Goal: Task Accomplishment & Management: Manage account settings

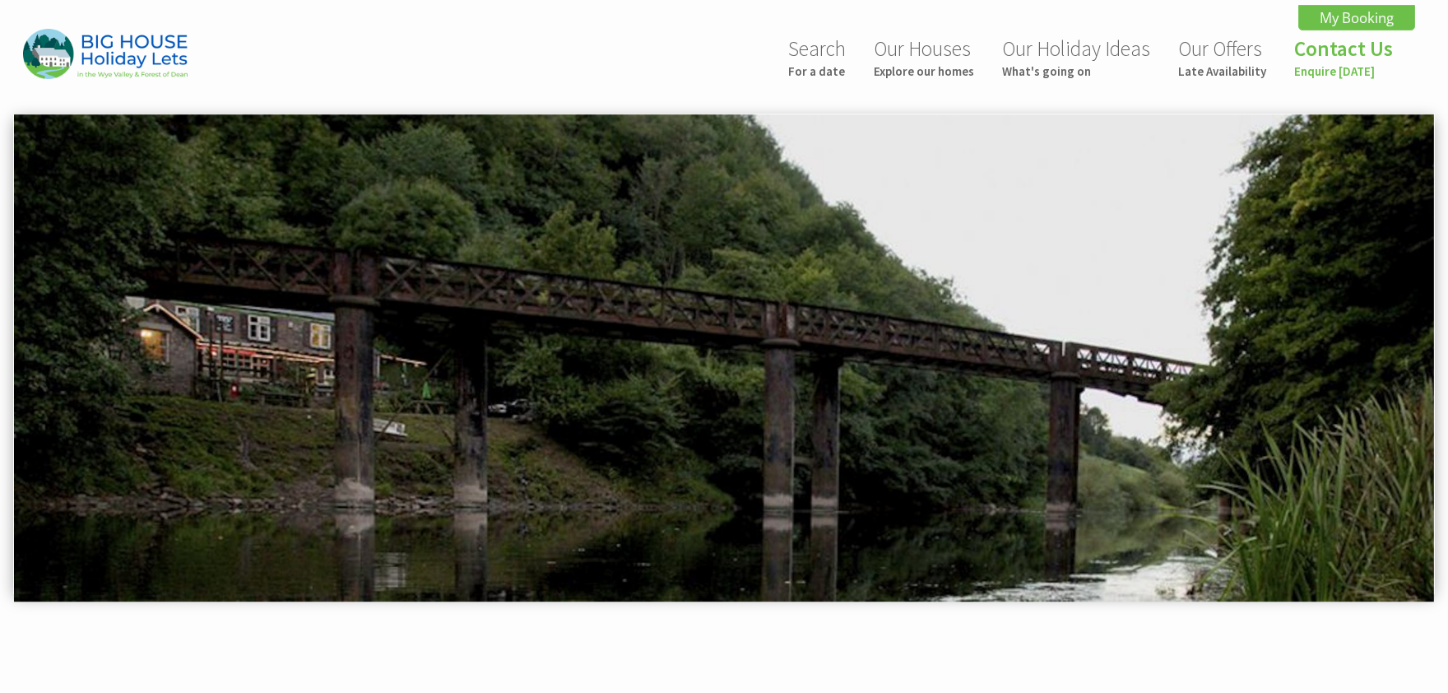
scroll to position [0, 104]
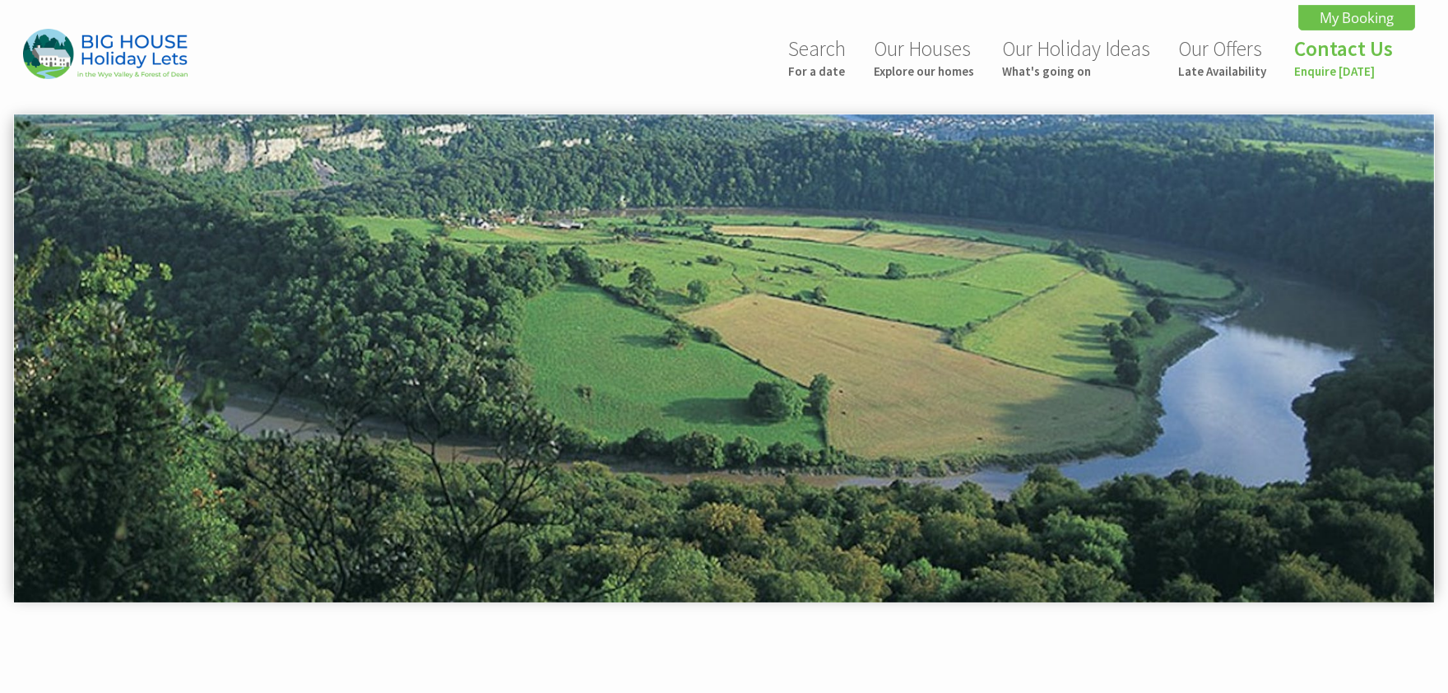
click at [854, 289] on img at bounding box center [724, 358] width 1420 height 488
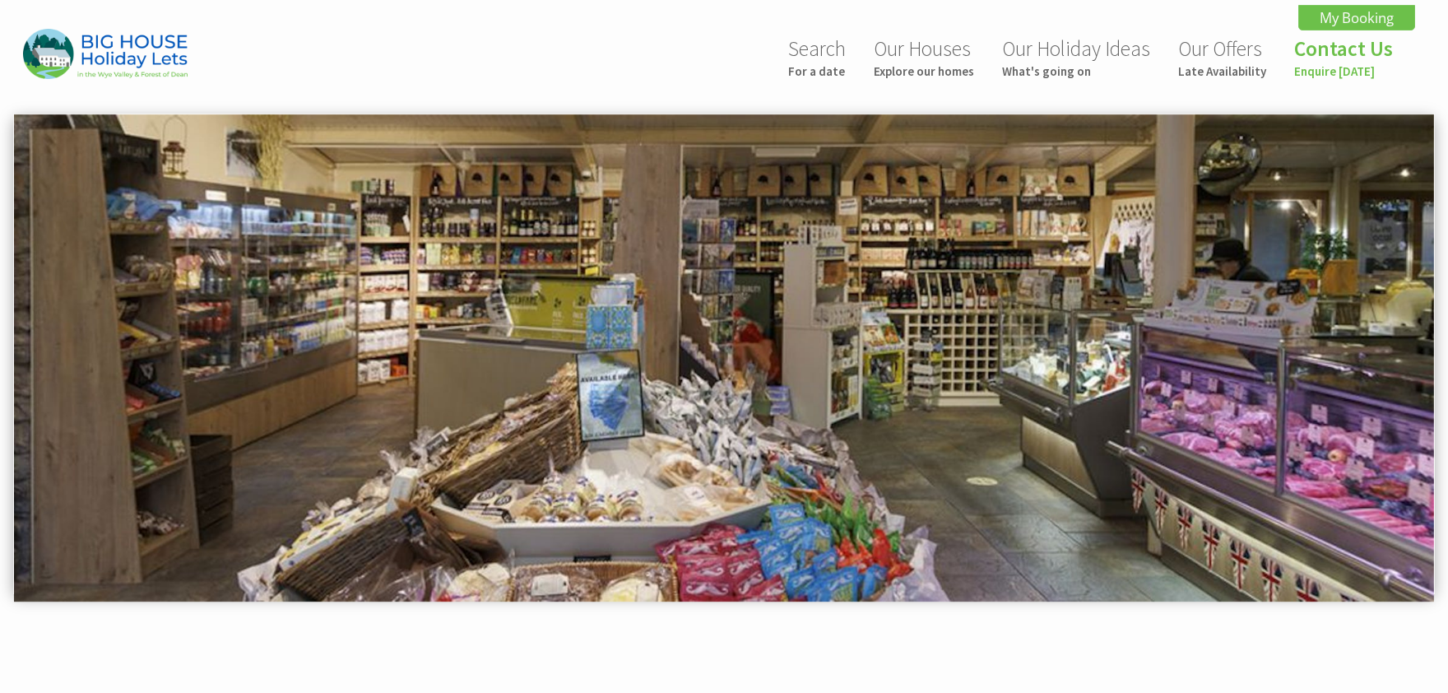
click at [877, 428] on img at bounding box center [724, 358] width 1420 height 488
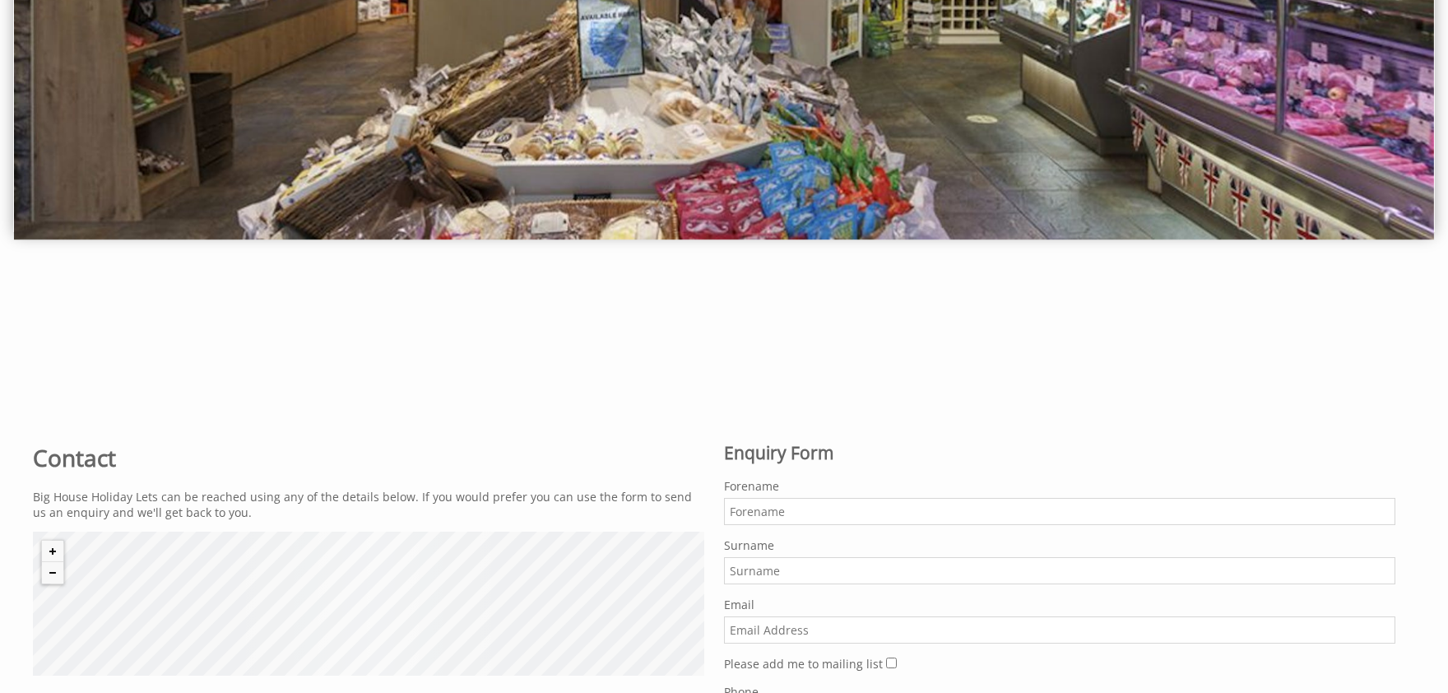
scroll to position [0, 0]
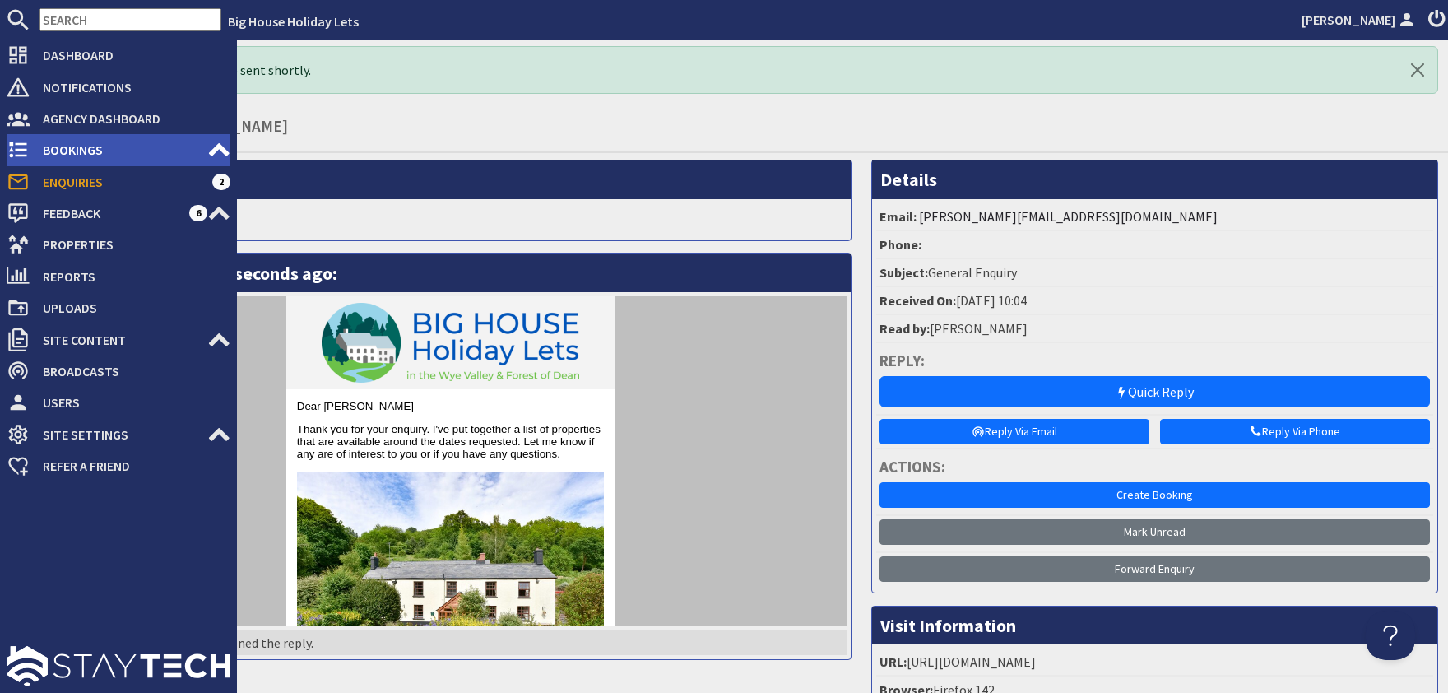
click at [51, 143] on span "Bookings" at bounding box center [119, 150] width 178 height 26
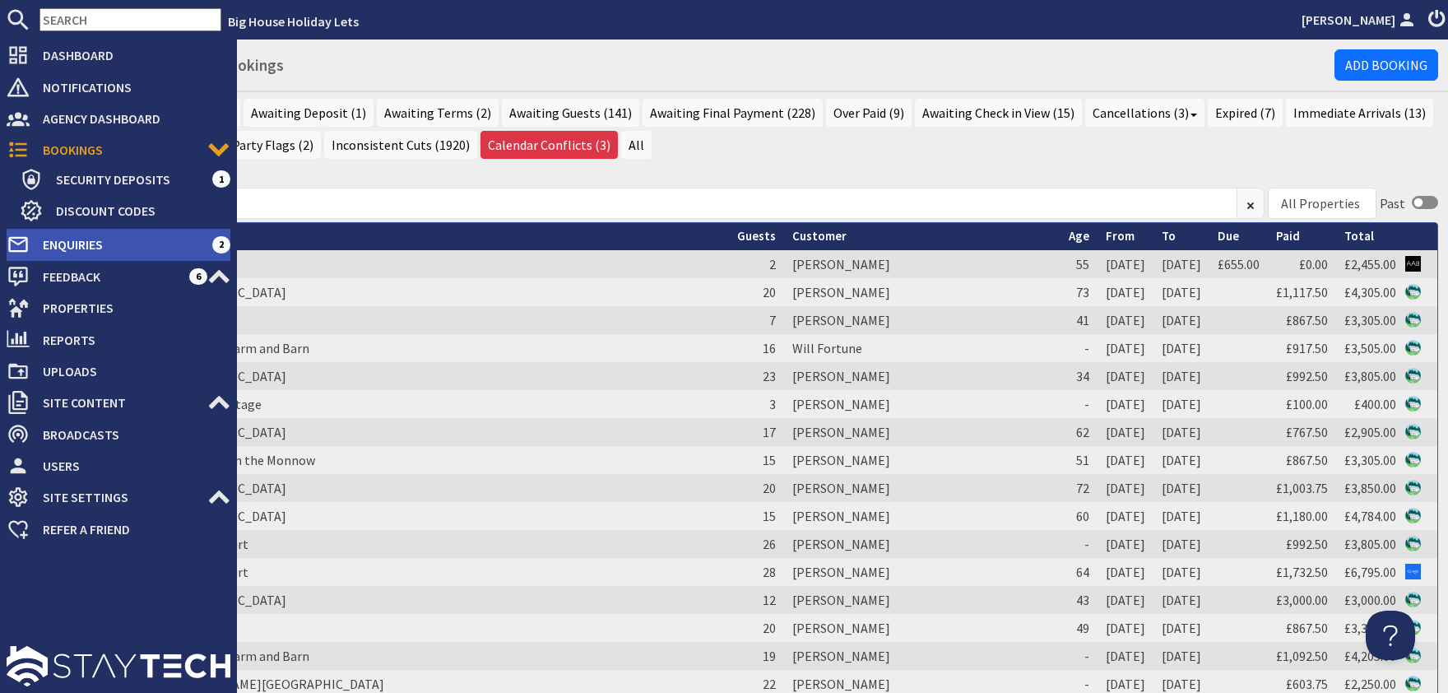
click at [63, 242] on span "Enquiries" at bounding box center [121, 244] width 183 height 26
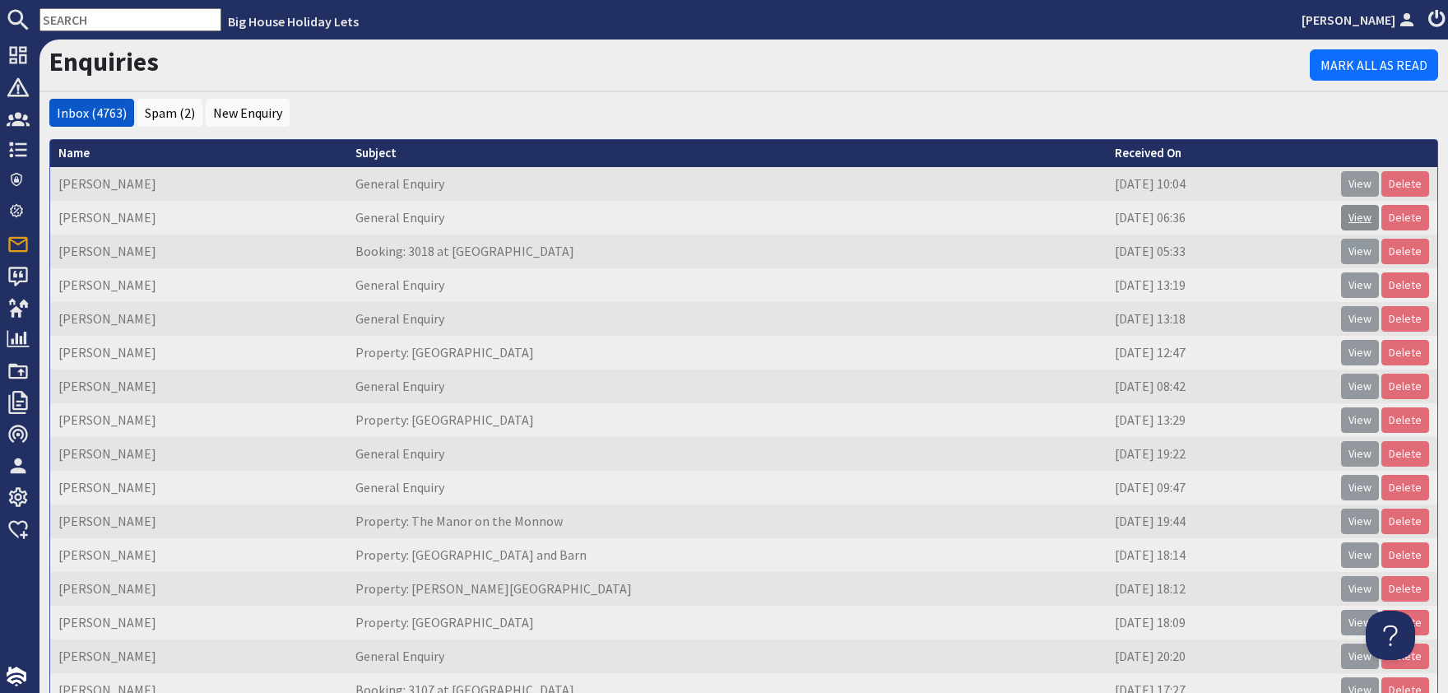
click at [1360, 223] on link "View" at bounding box center [1360, 218] width 38 height 26
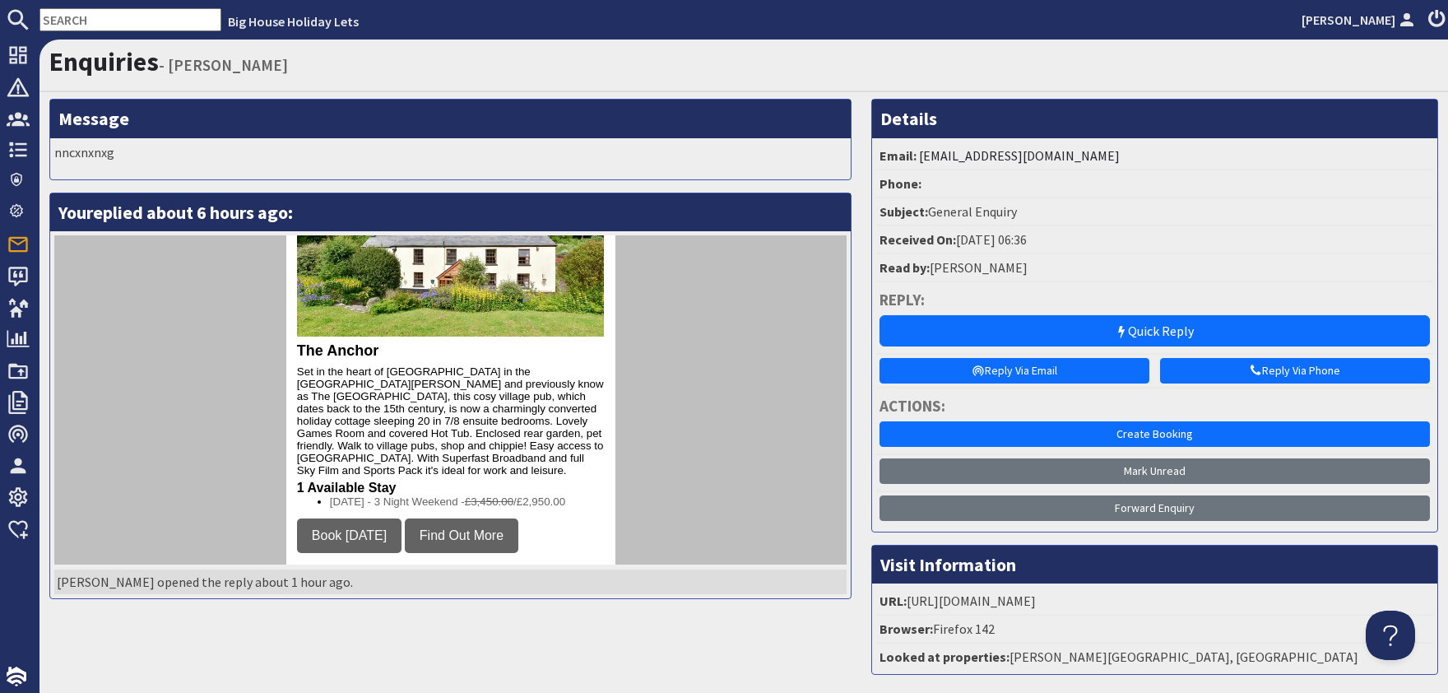
scroll to position [362, 0]
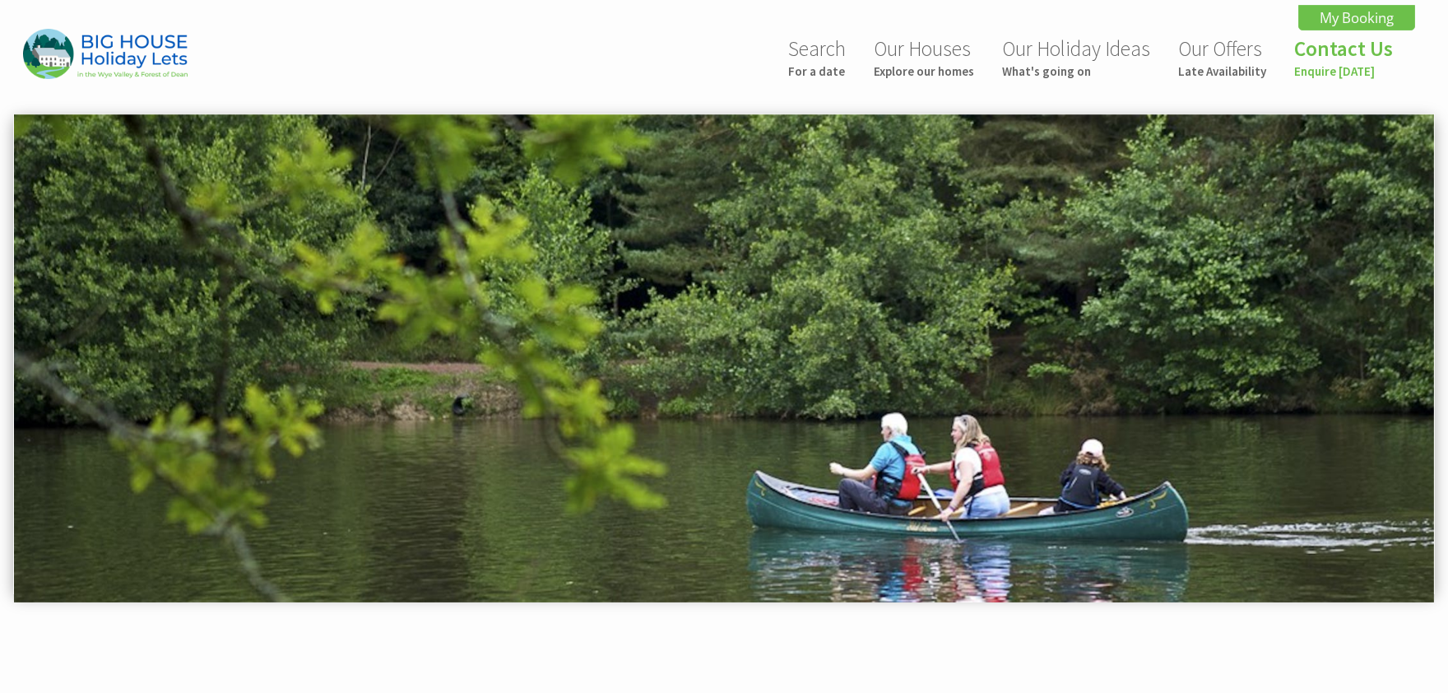
scroll to position [0, 104]
